Goal: Check status: Check status

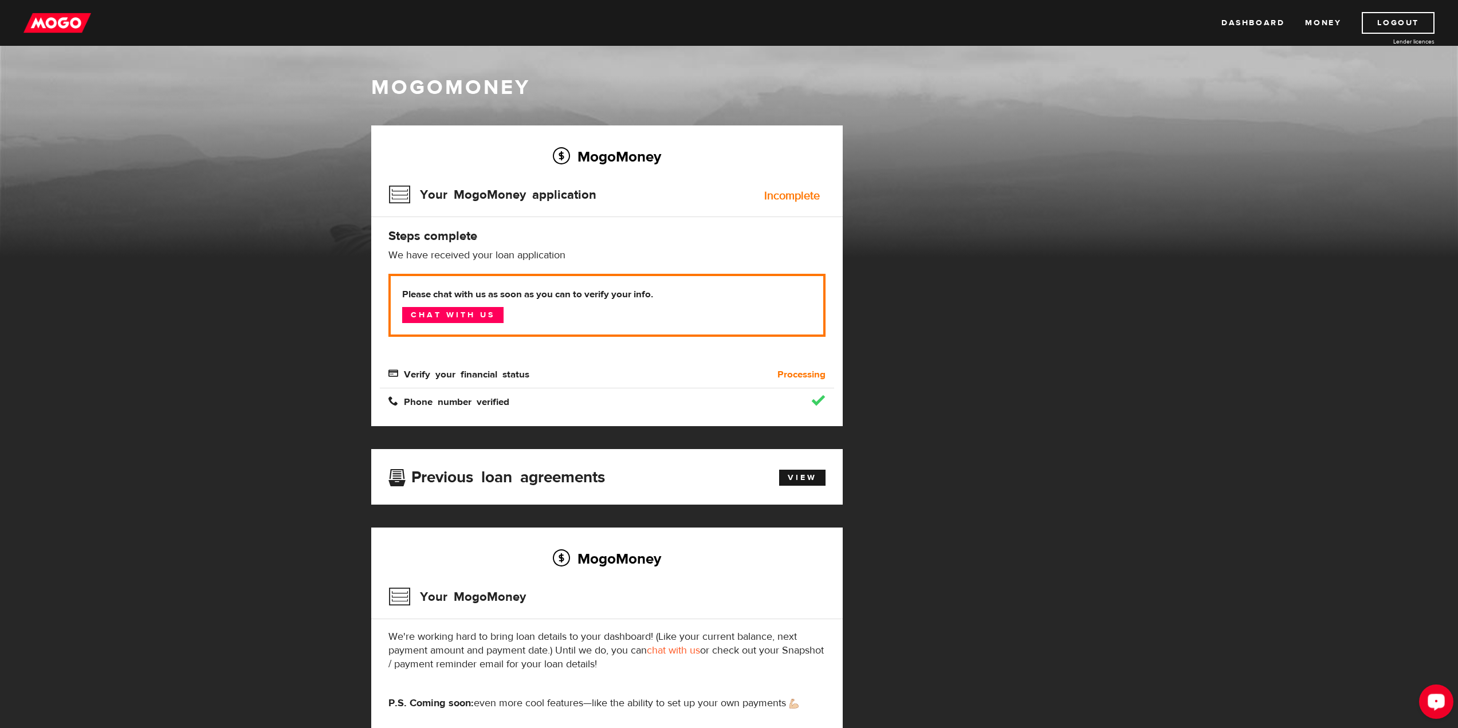
click at [1438, 698] on icon "Open LiveChat chat widget" at bounding box center [1436, 701] width 11 height 7
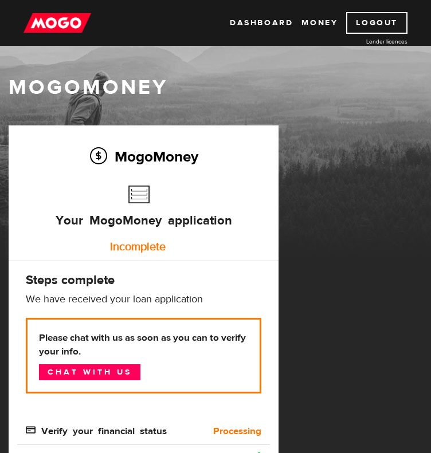
click at [186, 407] on div "Please chat with us as soon as you can to verify your info. Chat with us" at bounding box center [143, 364] width 253 height 93
drag, startPoint x: 182, startPoint y: 415, endPoint x: 202, endPoint y: 418, distance: 20.8
click at [184, 416] on div "Please chat with us as soon as you can to verify your info. Chat with us Verify…" at bounding box center [143, 378] width 235 height 120
drag, startPoint x: 168, startPoint y: 409, endPoint x: 188, endPoint y: 411, distance: 20.1
click at [168, 408] on div "Please chat with us as soon as you can to verify your info. Chat with us" at bounding box center [143, 364] width 253 height 93
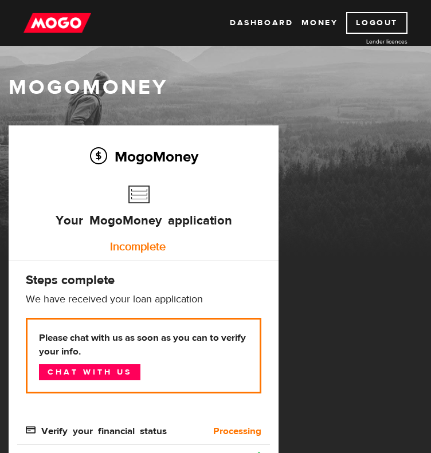
click at [151, 253] on div "Incomplete" at bounding box center [137, 246] width 235 height 23
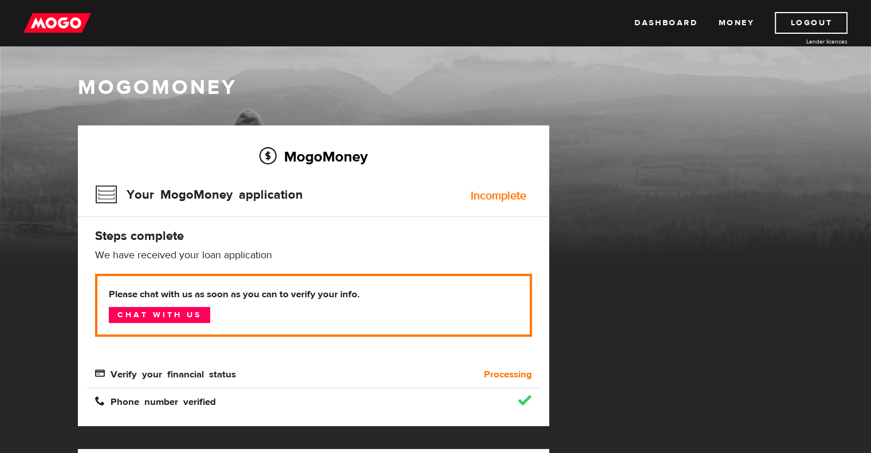
click at [596, 204] on div "MogoMoney Your MogoMoney application Expired Your MogoMoney credit decision has…" at bounding box center [435, 443] width 733 height 636
drag, startPoint x: 591, startPoint y: 202, endPoint x: 583, endPoint y: 202, distance: 8.0
click at [591, 202] on div "MogoMoney Your MogoMoney application Expired Your MogoMoney credit decision has…" at bounding box center [435, 443] width 733 height 636
click at [584, 200] on div "MogoMoney Your MogoMoney application Expired Your MogoMoney credit decision has…" at bounding box center [435, 443] width 733 height 636
click at [577, 215] on div "MogoMoney Your MogoMoney application Expired Your MogoMoney credit decision has…" at bounding box center [435, 443] width 733 height 636
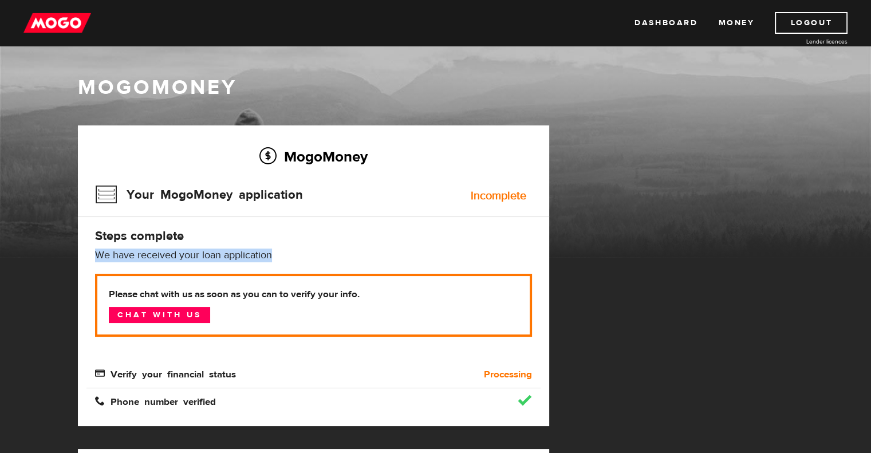
drag, startPoint x: 581, startPoint y: 257, endPoint x: 577, endPoint y: 250, distance: 8.5
click at [581, 258] on div "MogoMoney Your MogoMoney application Expired Your MogoMoney credit decision has…" at bounding box center [435, 443] width 733 height 636
drag, startPoint x: 580, startPoint y: 254, endPoint x: 641, endPoint y: 247, distance: 62.3
click at [580, 254] on div "MogoMoney Your MogoMoney application Expired Your MogoMoney credit decision has…" at bounding box center [435, 443] width 733 height 636
click at [543, 153] on div "MogoMoney Your MogoMoney application Incomplete Steps complete We have received…" at bounding box center [313, 275] width 471 height 301
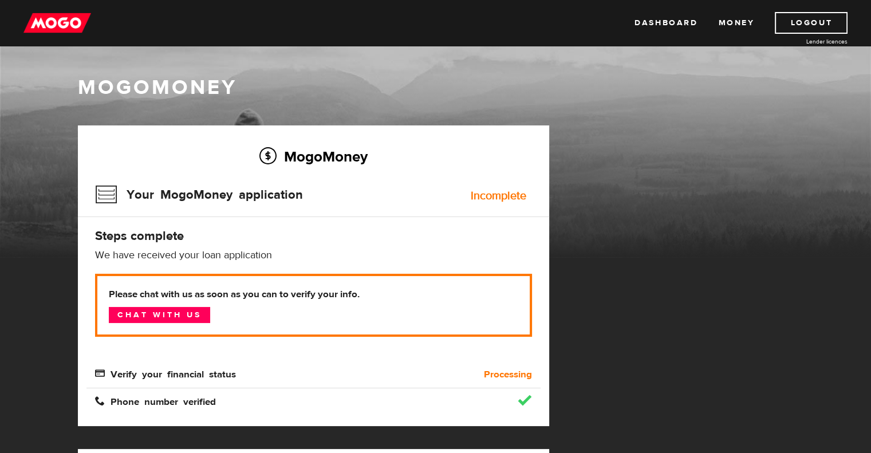
click at [616, 404] on div "MogoMoney Your MogoMoney application Expired Your MogoMoney credit decision has…" at bounding box center [435, 443] width 733 height 636
